Goal: Go to known website: Go to known website

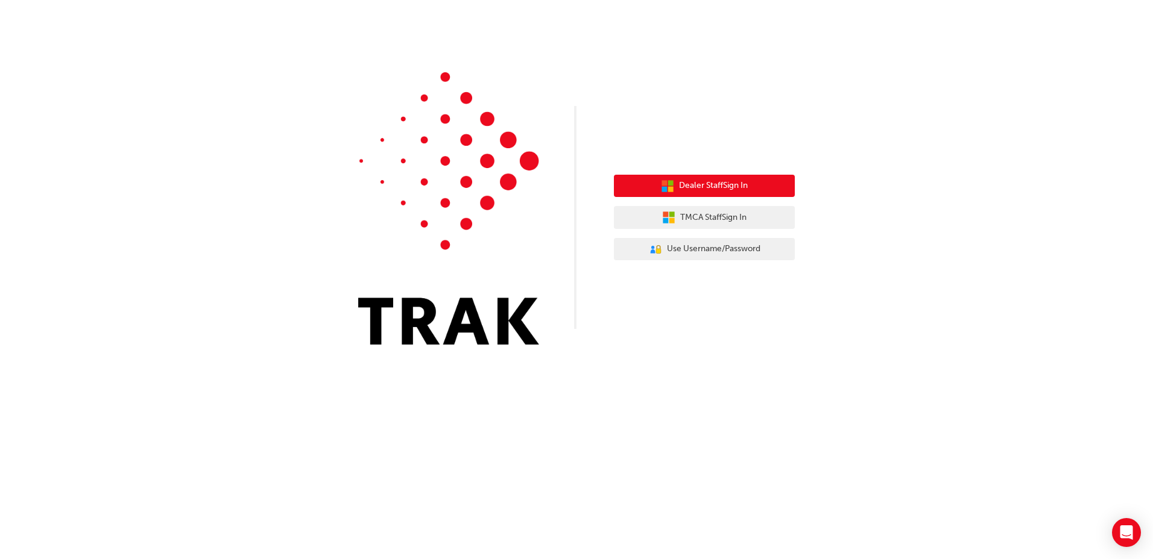
click at [655, 192] on button "Dealer Staff Sign In" at bounding box center [704, 186] width 181 height 23
